Goal: Find specific page/section: Find specific page/section

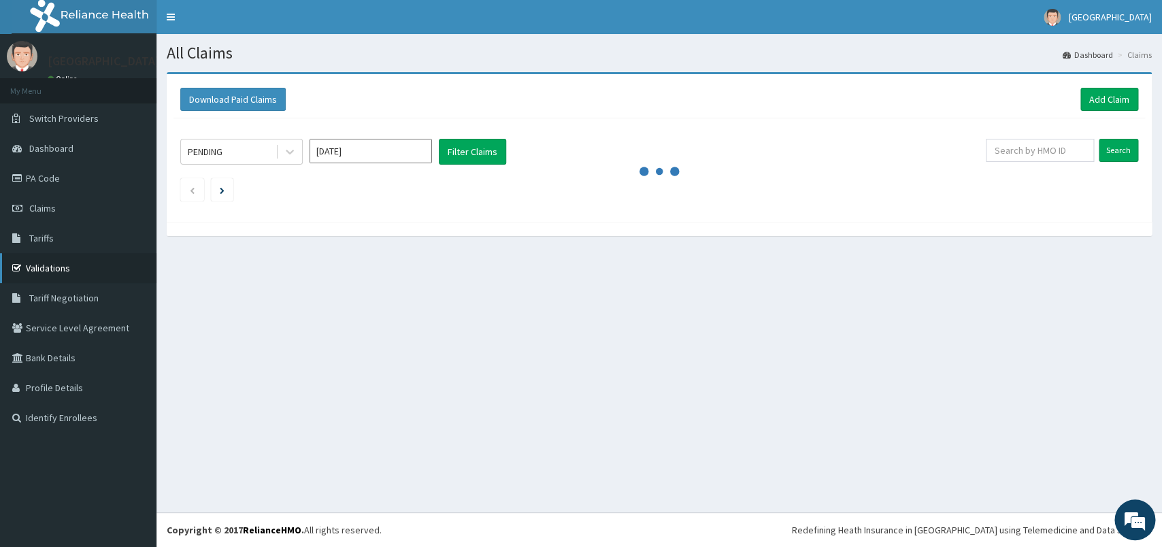
click at [84, 266] on link "Validations" at bounding box center [78, 268] width 156 height 30
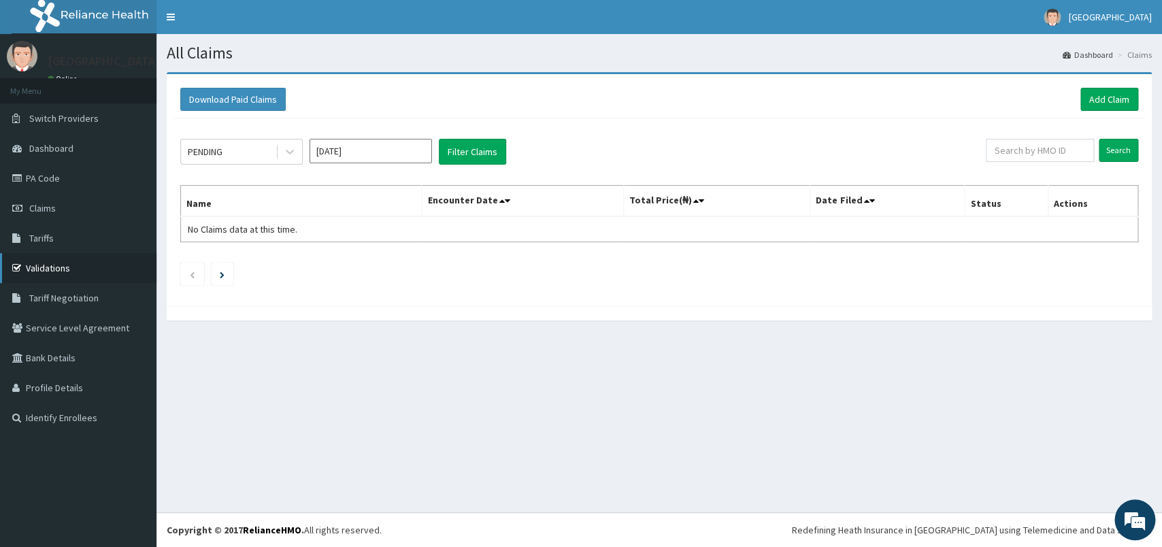
click at [88, 268] on link "Validations" at bounding box center [78, 268] width 156 height 30
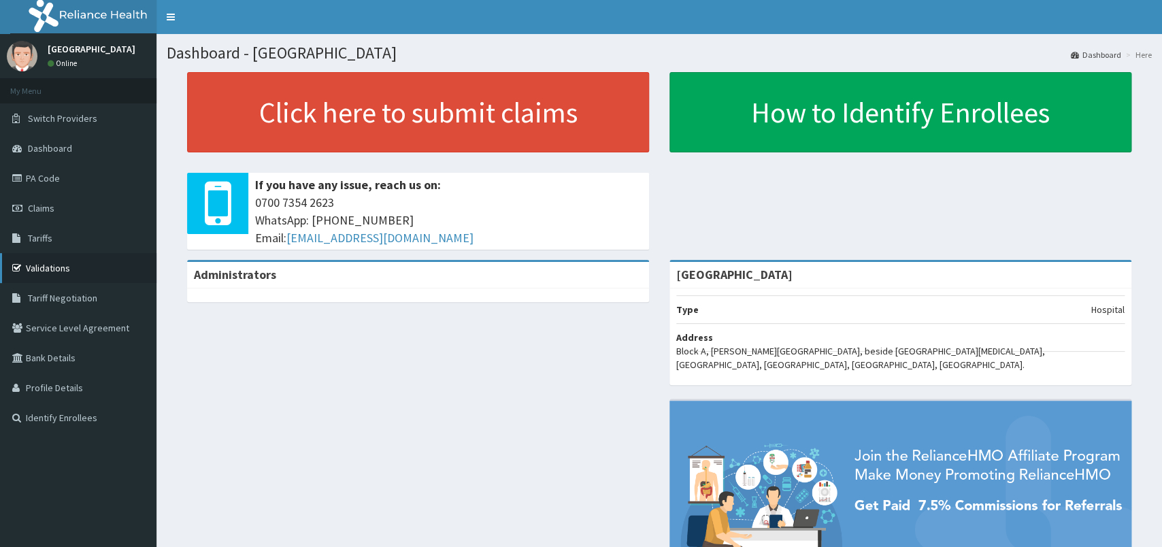
click at [56, 271] on link "Validations" at bounding box center [78, 268] width 156 height 30
